Goal: Transaction & Acquisition: Purchase product/service

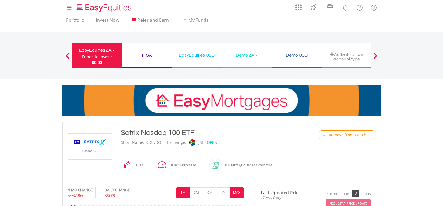
scroll to position [140, 0]
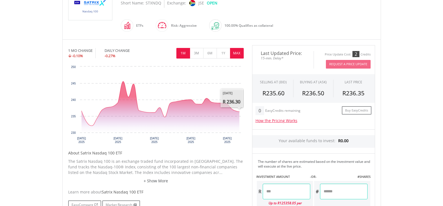
click at [240, 52] on button "MAX" at bounding box center [237, 53] width 14 height 11
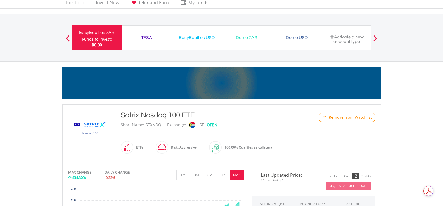
scroll to position [0, 0]
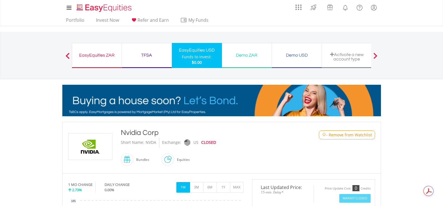
drag, startPoint x: 121, startPoint y: 133, endPoint x: 162, endPoint y: 142, distance: 42.0
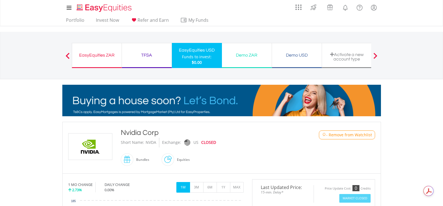
click at [162, 142] on div "Nvidia Corp Short Name: [GEOGRAPHIC_DATA] Exchange: [GEOGRAPHIC_DATA] CLOSED Bu…" at bounding box center [208, 148] width 184 height 40
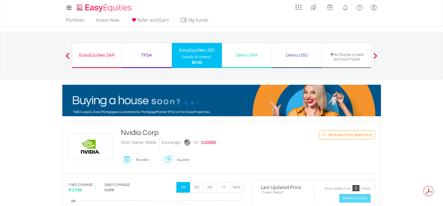
copy div "Nvidia Corp Short Name: NVDA"
